Goal: Task Accomplishment & Management: Complete application form

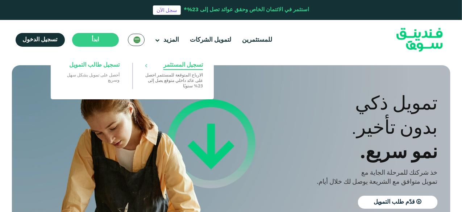
click at [168, 68] on span "تسجيل المستثمر" at bounding box center [182, 65] width 39 height 8
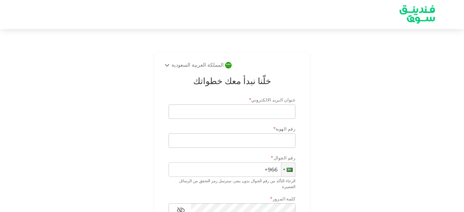
click at [347, 108] on div "المملكة العربية السعودية خلّنا نبدأ معك خطواتك عنوان البريد الالكتروني * عنوان …" at bounding box center [231, 171] width 413 height 245
